Goal: Task Accomplishment & Management: Use online tool/utility

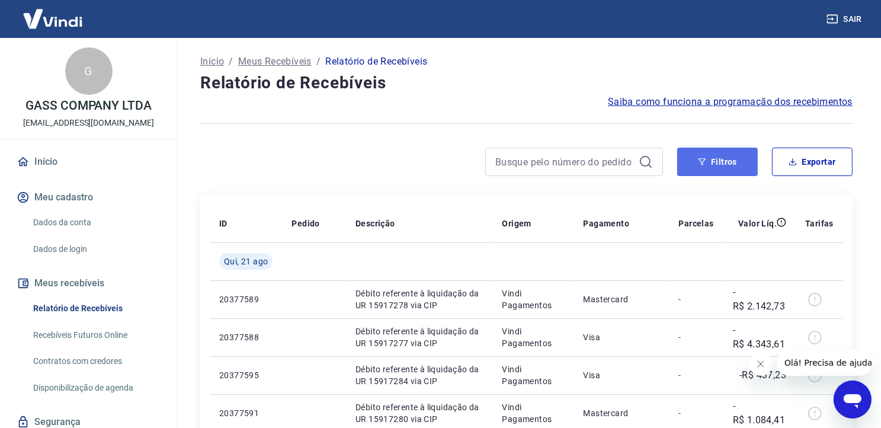
click at [708, 159] on button "Filtros" at bounding box center [717, 162] width 81 height 28
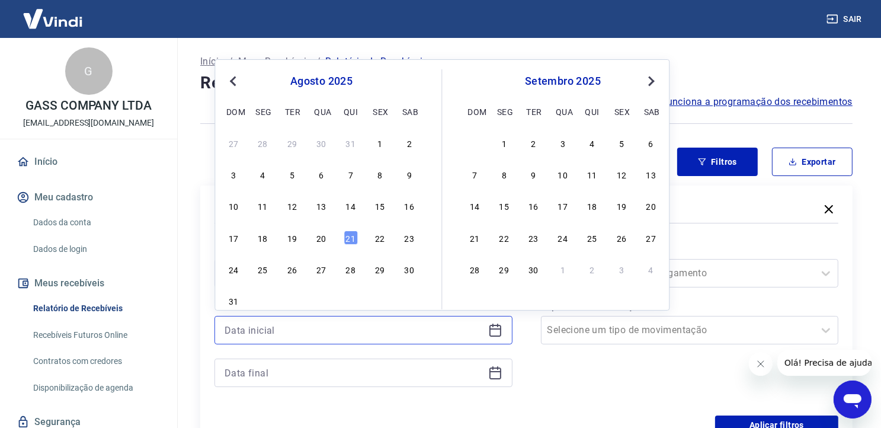
click at [266, 333] on input at bounding box center [354, 330] width 259 height 18
click at [347, 235] on div "21" at bounding box center [351, 238] width 14 height 14
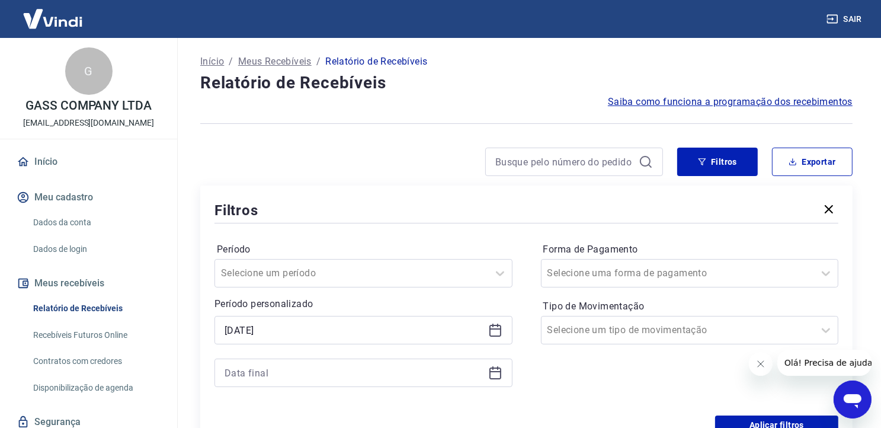
type input "21/08/2025"
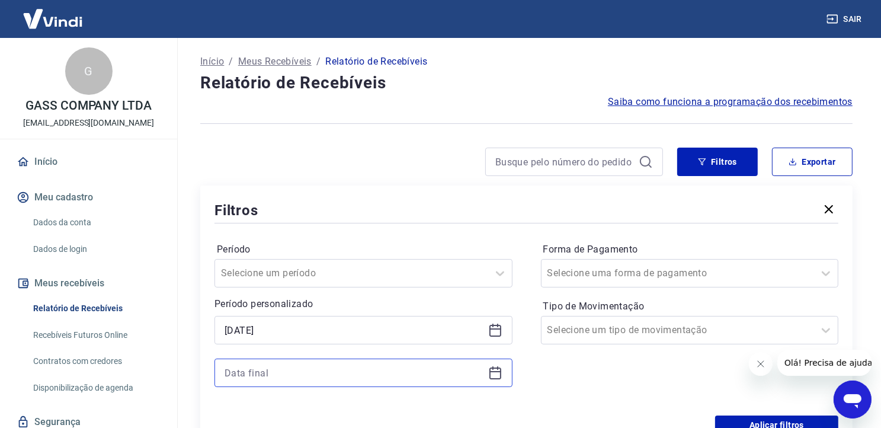
click at [269, 370] on input at bounding box center [354, 373] width 259 height 18
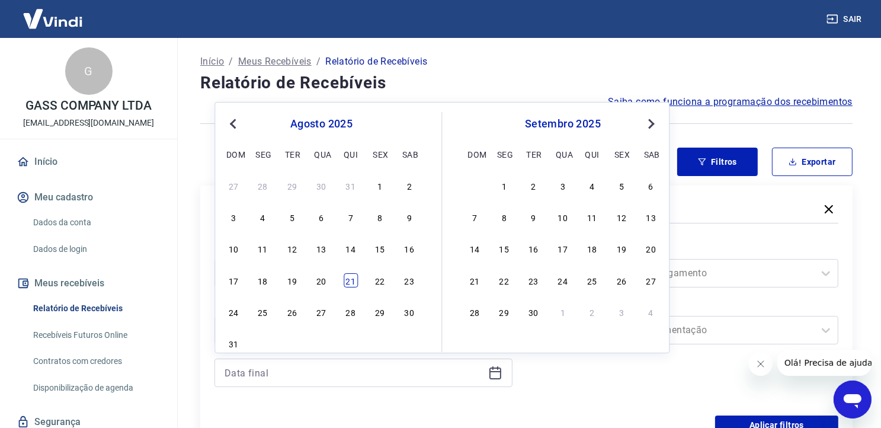
click at [357, 280] on div "21" at bounding box center [351, 280] width 14 height 14
type input "21/08/2025"
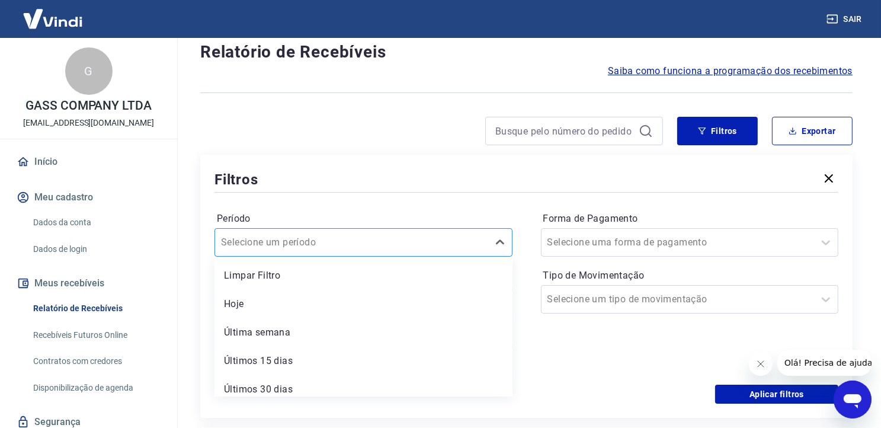
click at [353, 257] on div "option Limpar Filtro focused, 1 of 7. 7 results available. Use Up and Down to c…" at bounding box center [364, 242] width 298 height 28
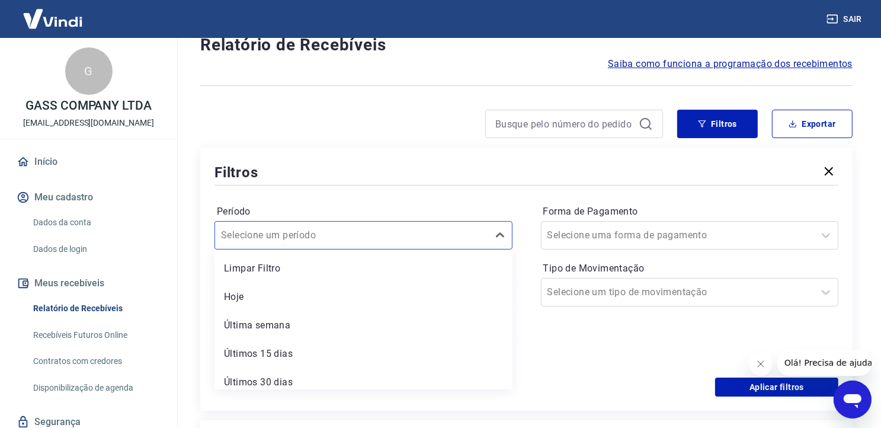
scroll to position [63, 0]
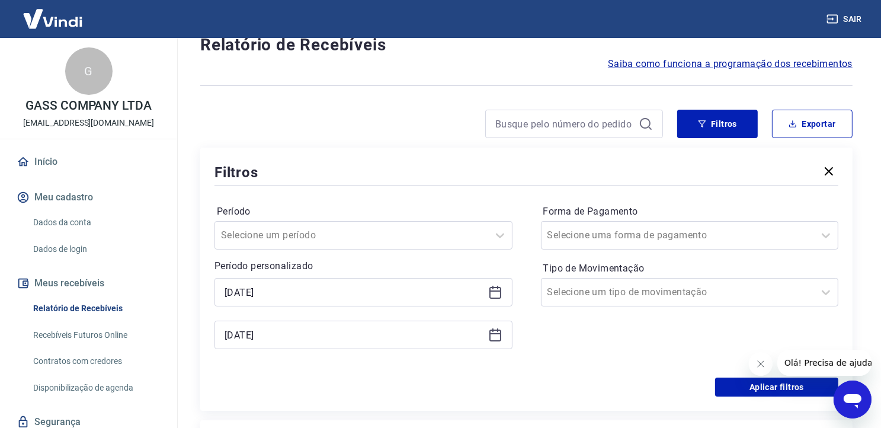
click at [591, 241] on input "Forma de Pagamento" at bounding box center [608, 235] width 120 height 14
click at [546, 204] on div "Forma de Pagamento Selecione uma forma de pagamento" at bounding box center [690, 225] width 298 height 47
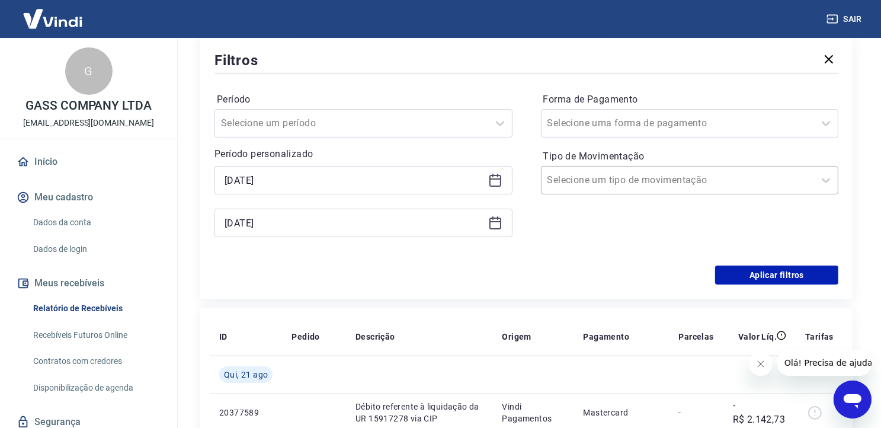
scroll to position [156, 0]
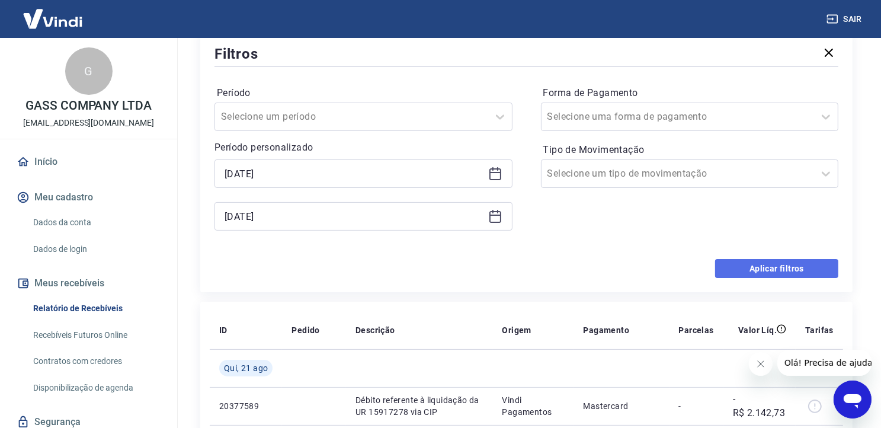
click at [742, 263] on button "Aplicar filtros" at bounding box center [776, 268] width 123 height 19
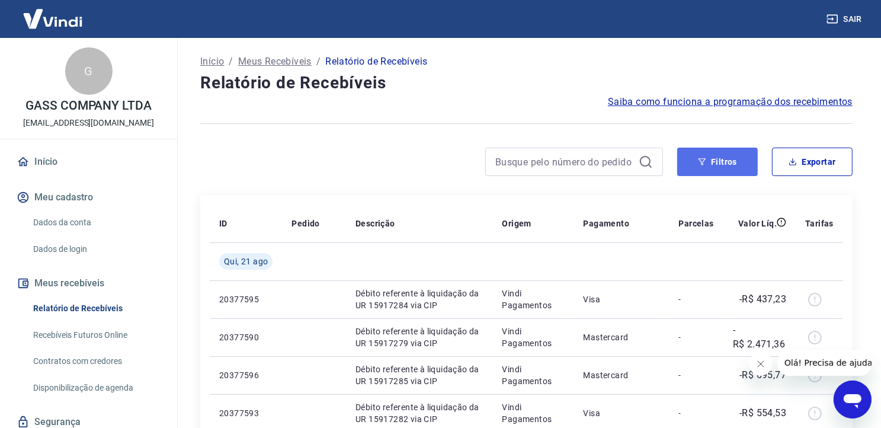
click at [730, 172] on button "Filtros" at bounding box center [717, 162] width 81 height 28
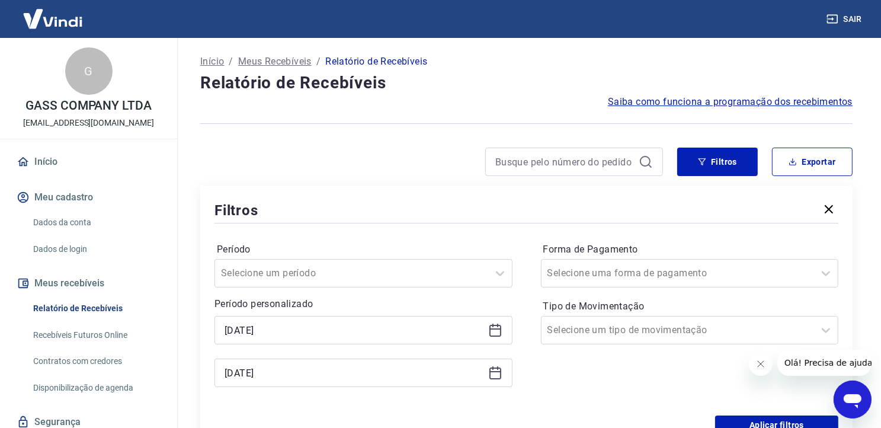
click at [835, 210] on icon "button" at bounding box center [829, 209] width 14 height 14
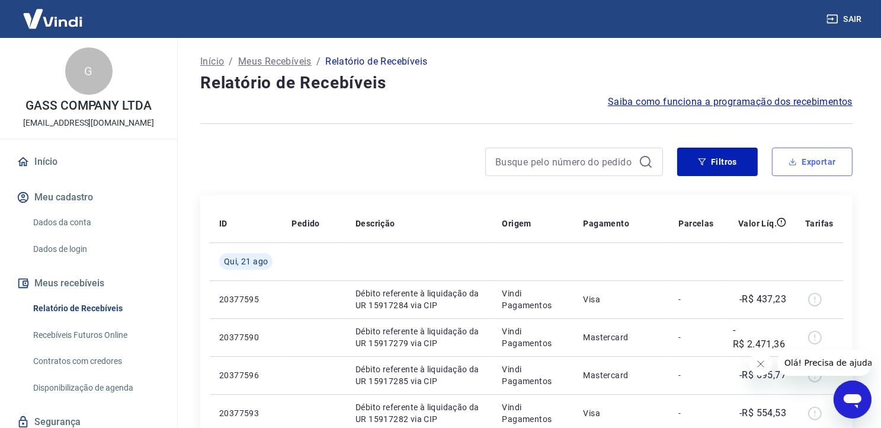
click at [816, 164] on button "Exportar" at bounding box center [812, 162] width 81 height 28
type input "21/08/2025"
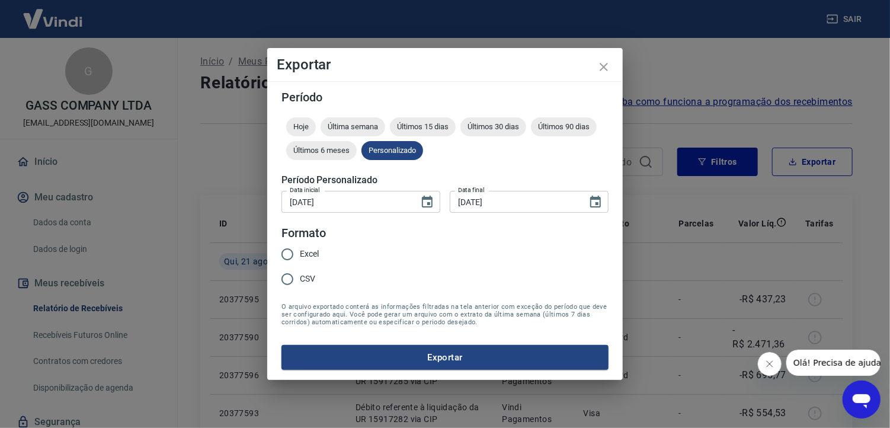
click at [302, 257] on span "Excel" at bounding box center [309, 254] width 19 height 12
click at [300, 257] on input "Excel" at bounding box center [287, 254] width 25 height 25
radio input "true"
click at [394, 352] on button "Exportar" at bounding box center [445, 357] width 327 height 25
